Goal: Navigation & Orientation: Find specific page/section

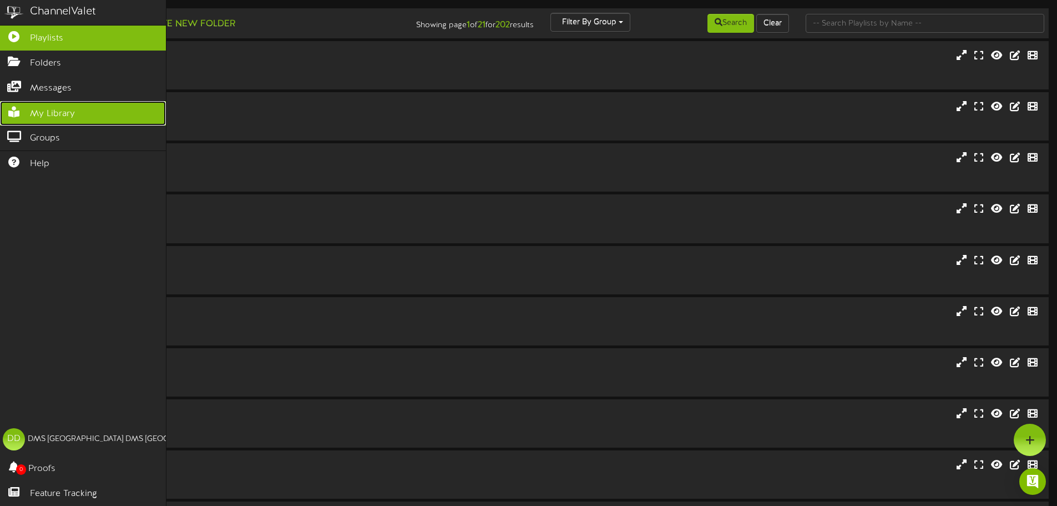
click at [28, 103] on link "My Library" at bounding box center [83, 113] width 166 height 25
